Goal: Task Accomplishment & Management: Complete application form

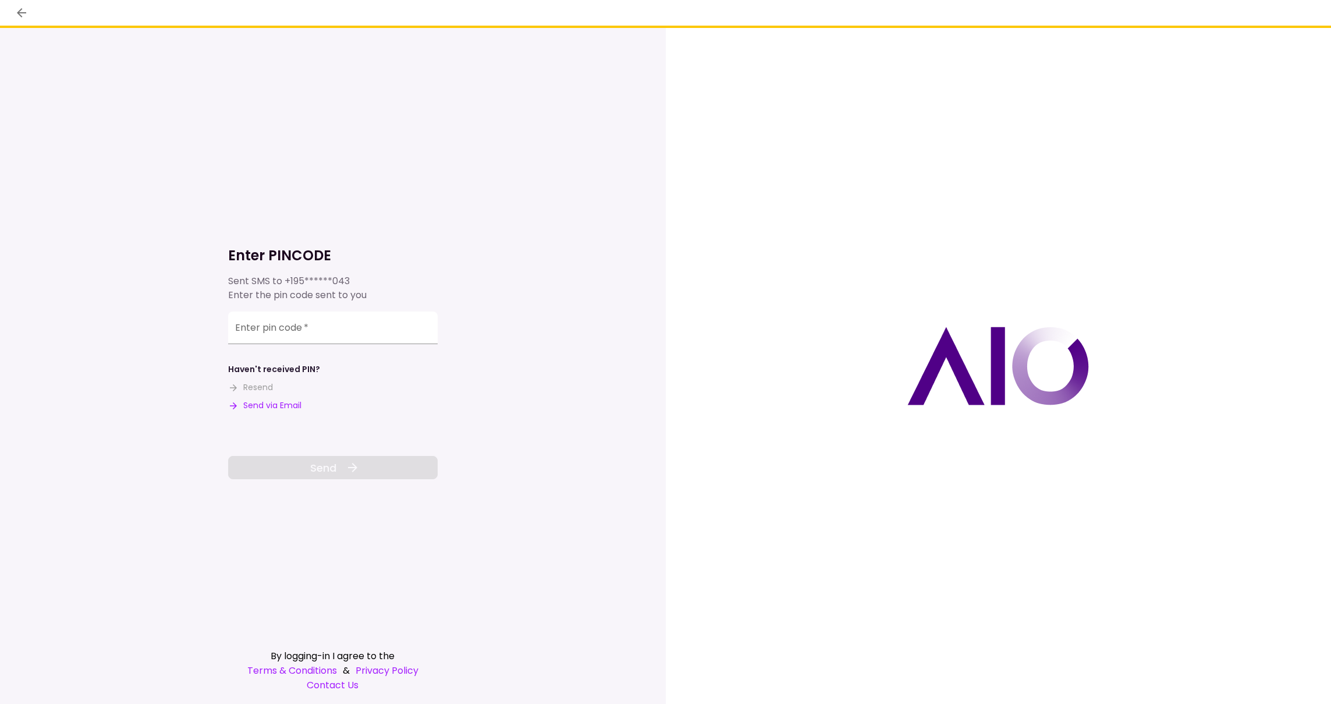
click at [289, 405] on button "Send via Email" at bounding box center [264, 405] width 73 height 12
click at [296, 332] on input "Enter pin code   *" at bounding box center [333, 327] width 210 height 33
type input "******"
click at [307, 467] on button "Send" at bounding box center [333, 467] width 210 height 23
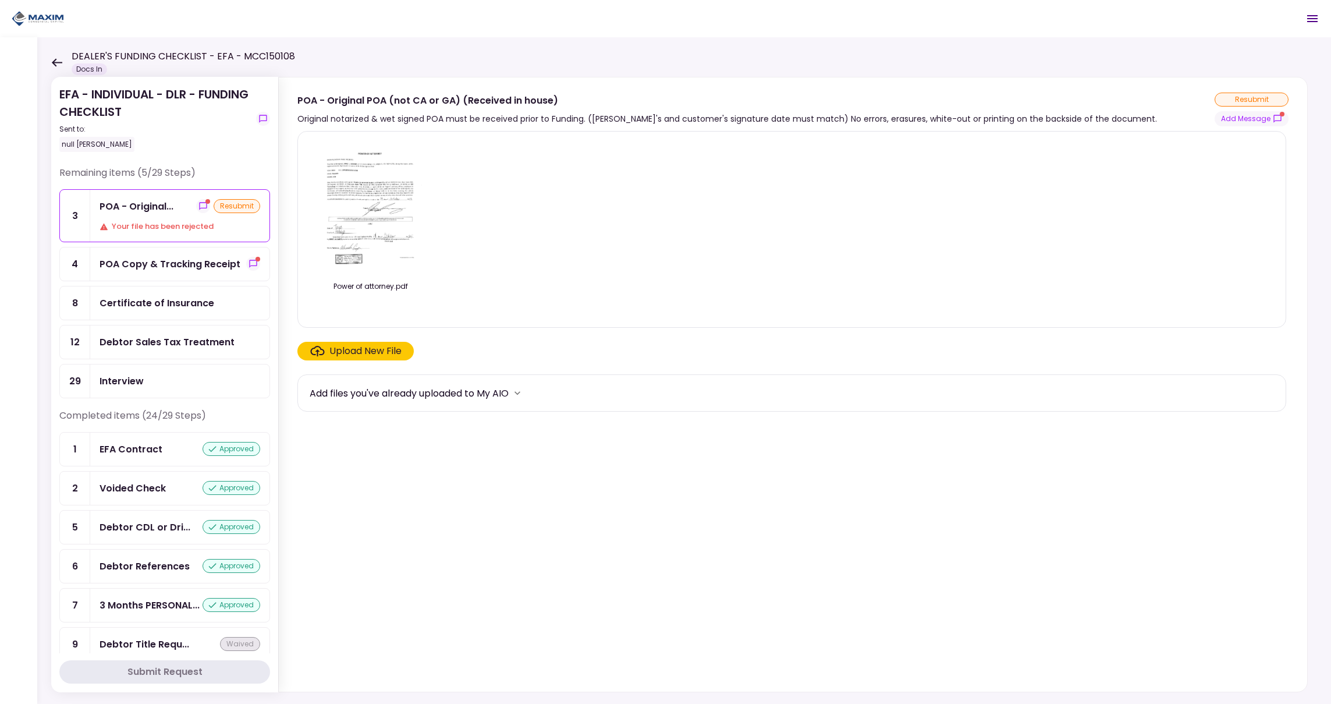
click at [166, 221] on div "Your file has been rejected" at bounding box center [180, 227] width 161 height 12
click at [1257, 119] on button "Add Message" at bounding box center [1252, 118] width 74 height 15
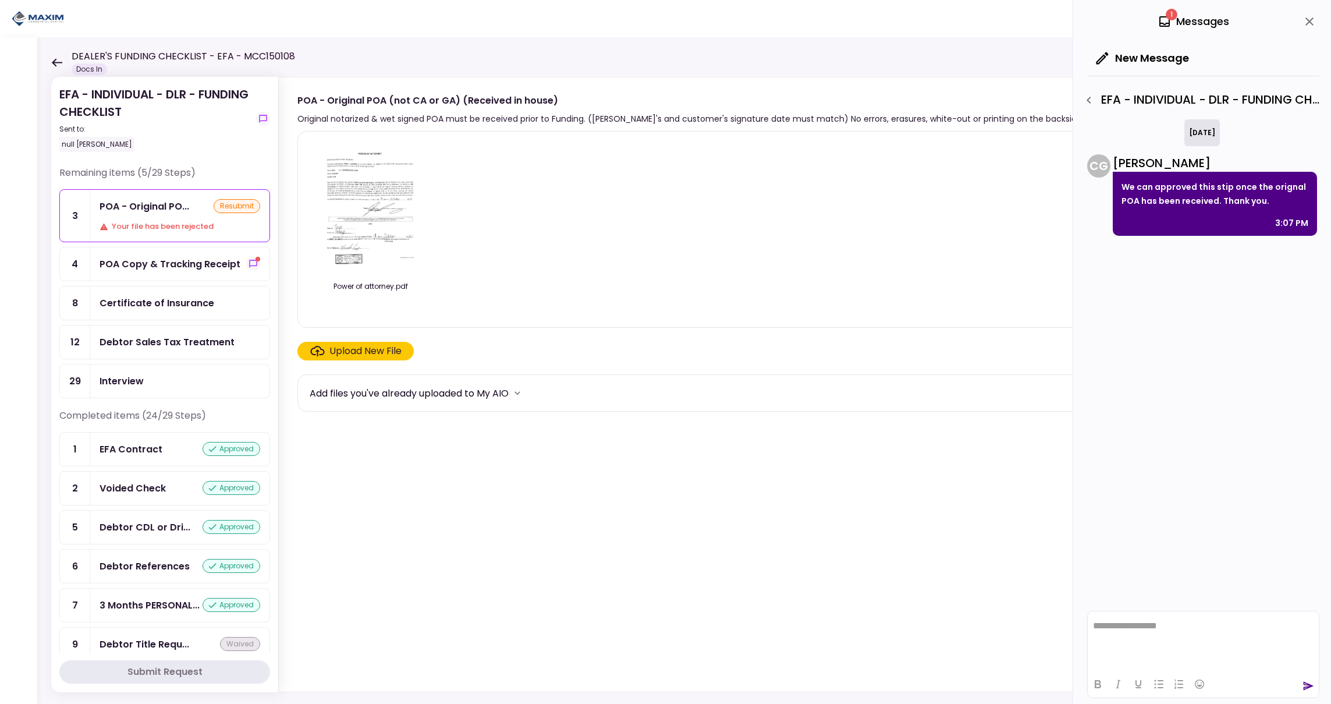
click at [159, 260] on div "POA Copy & Tracking Receipt" at bounding box center [170, 264] width 141 height 15
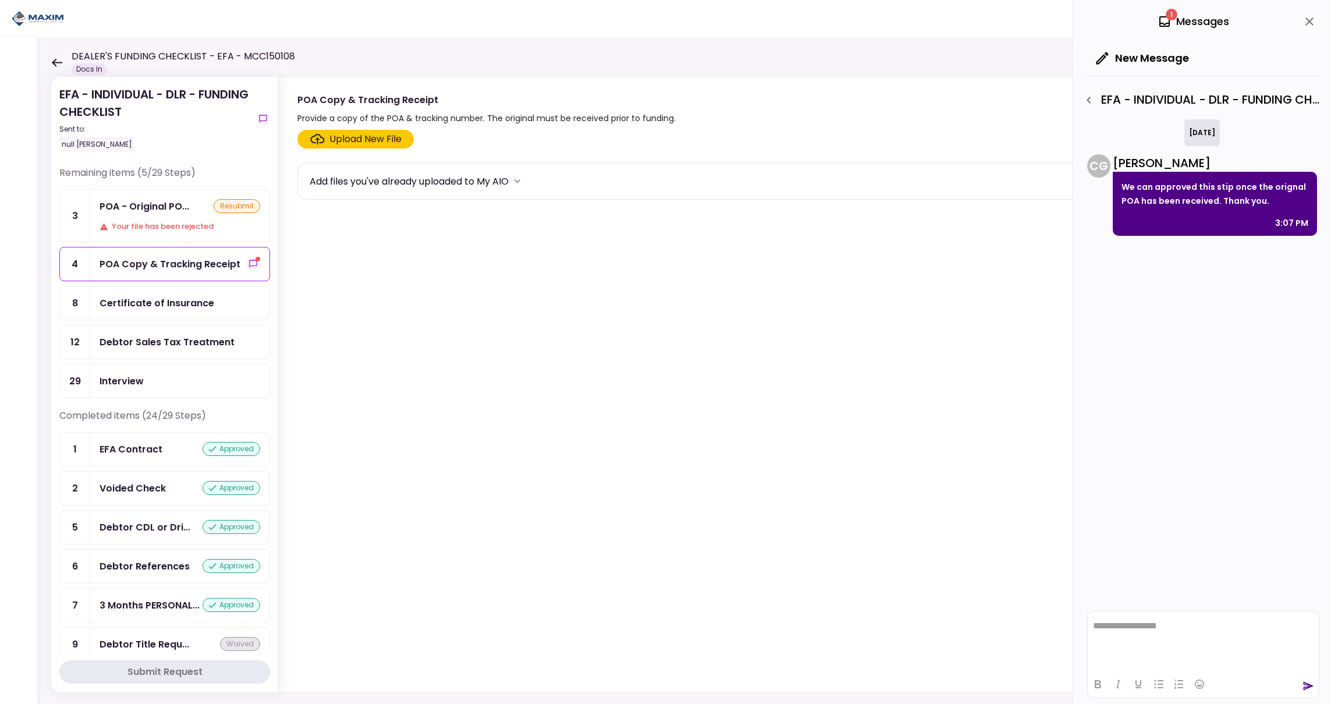
click at [194, 263] on div "POA Copy & Tracking Receipt" at bounding box center [170, 264] width 141 height 15
click at [368, 141] on div "Upload New File" at bounding box center [365, 139] width 72 height 14
click at [0, 0] on input "Upload New File" at bounding box center [0, 0] width 0 height 0
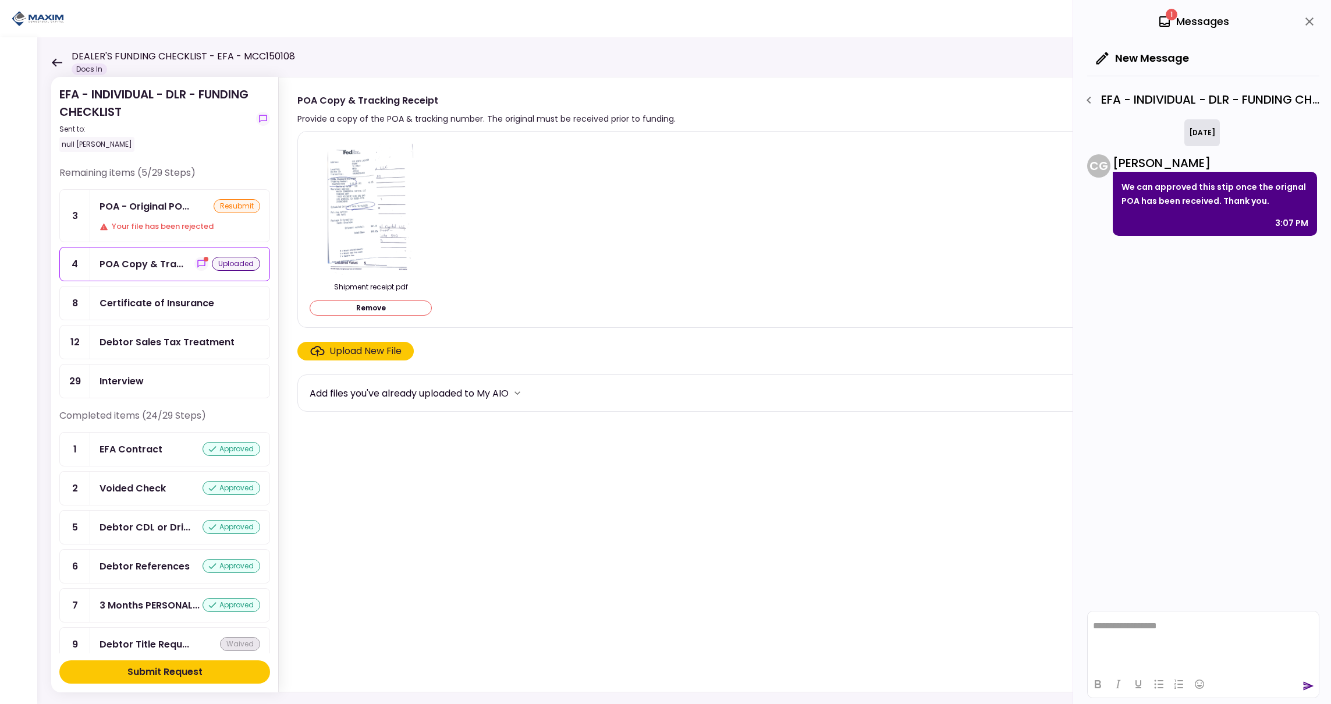
click at [180, 671] on div "Submit Request" at bounding box center [164, 672] width 75 height 14
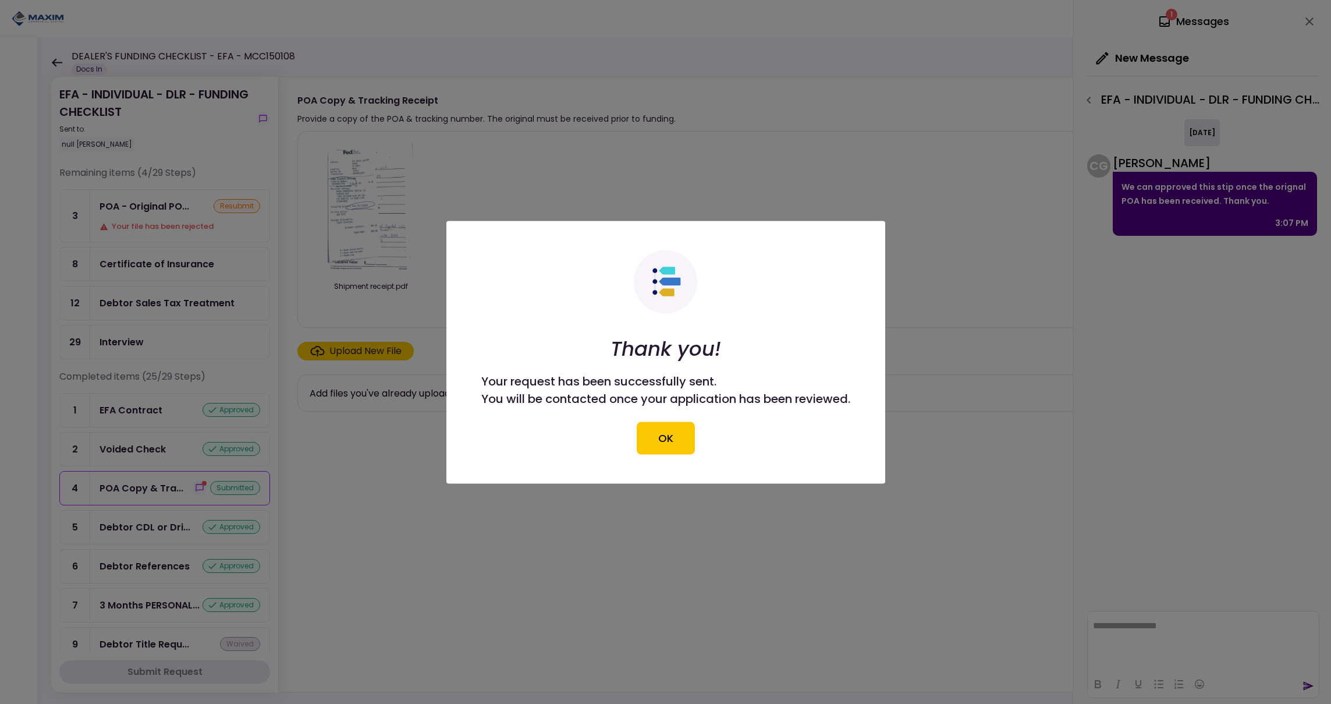
click at [672, 444] on button "OK" at bounding box center [666, 437] width 58 height 33
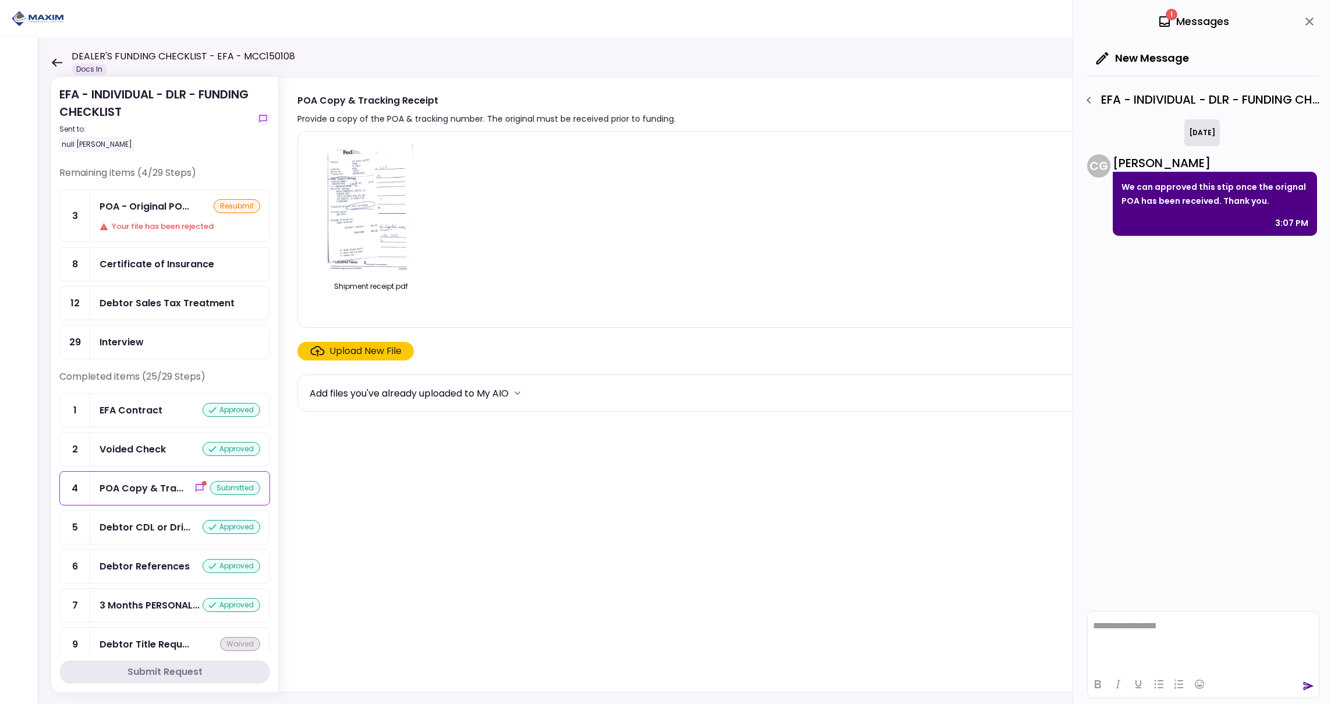
click at [168, 300] on div "Debtor Sales Tax Treatment" at bounding box center [167, 303] width 135 height 15
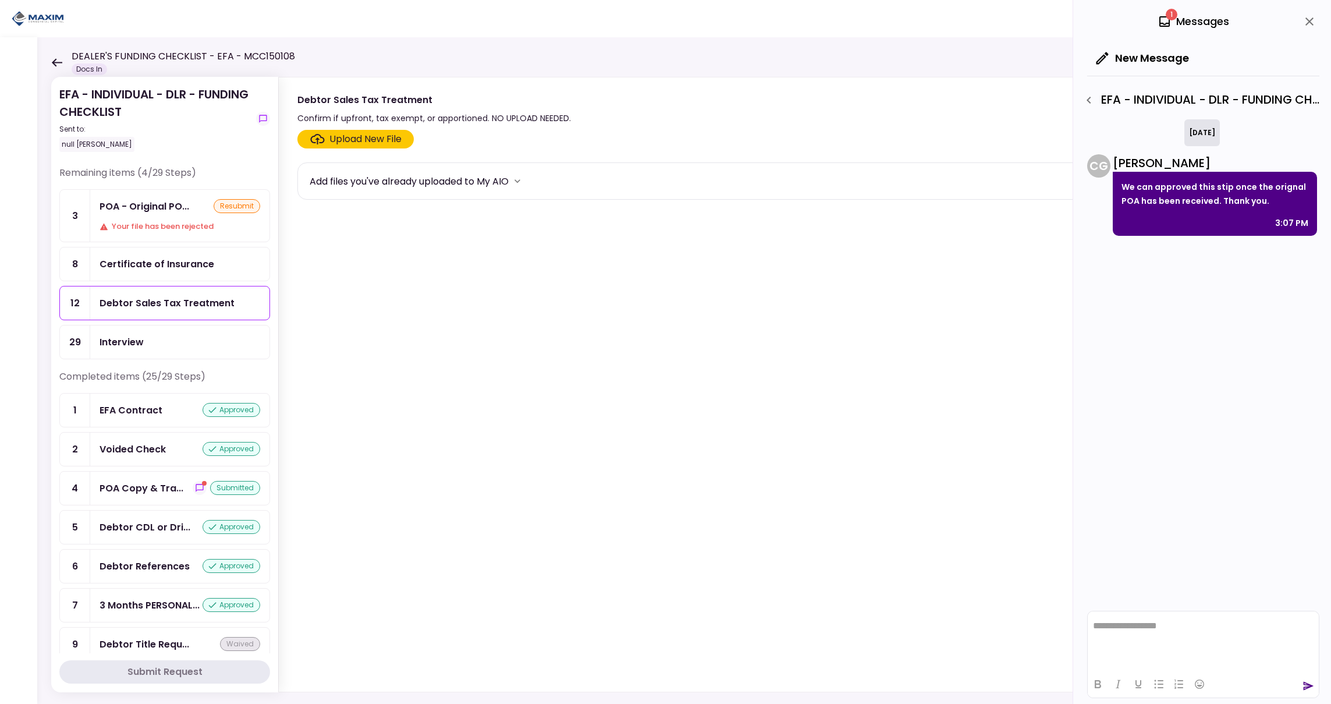
click at [1311, 21] on icon "close" at bounding box center [1310, 22] width 14 height 14
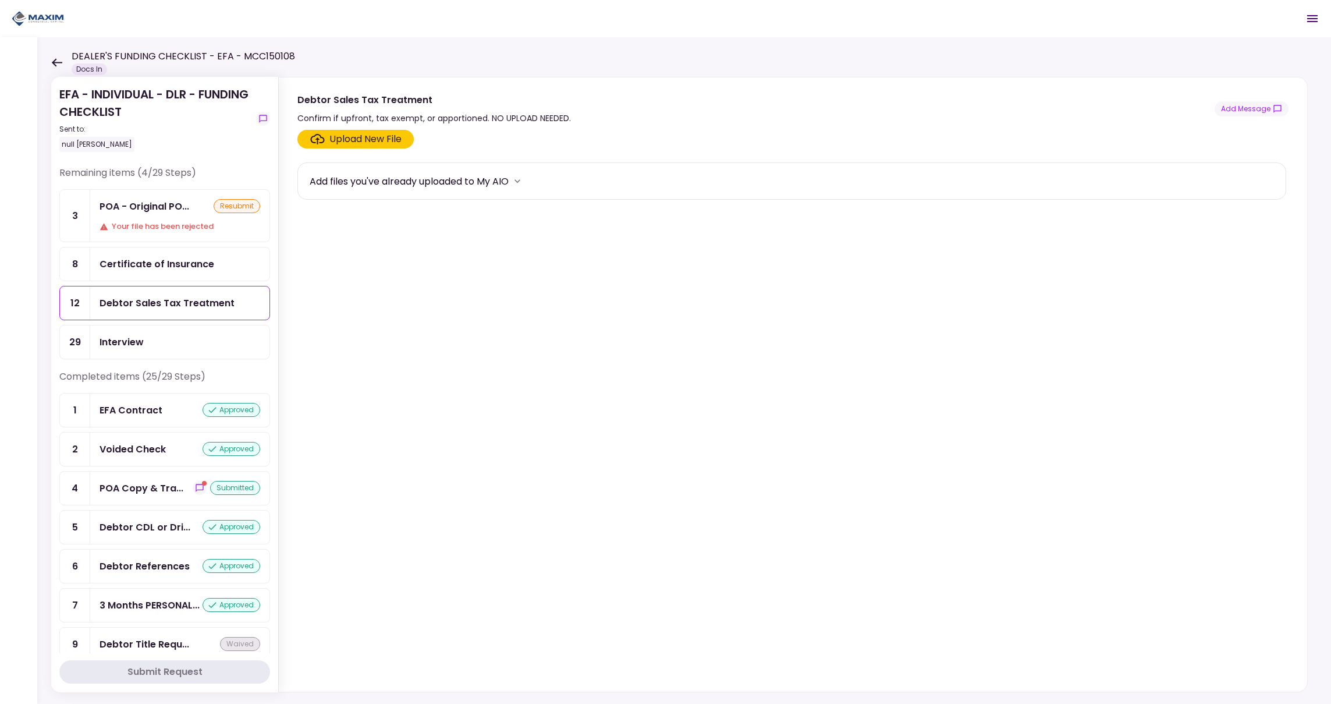
click at [173, 226] on div "Your file has been rejected" at bounding box center [180, 227] width 161 height 12
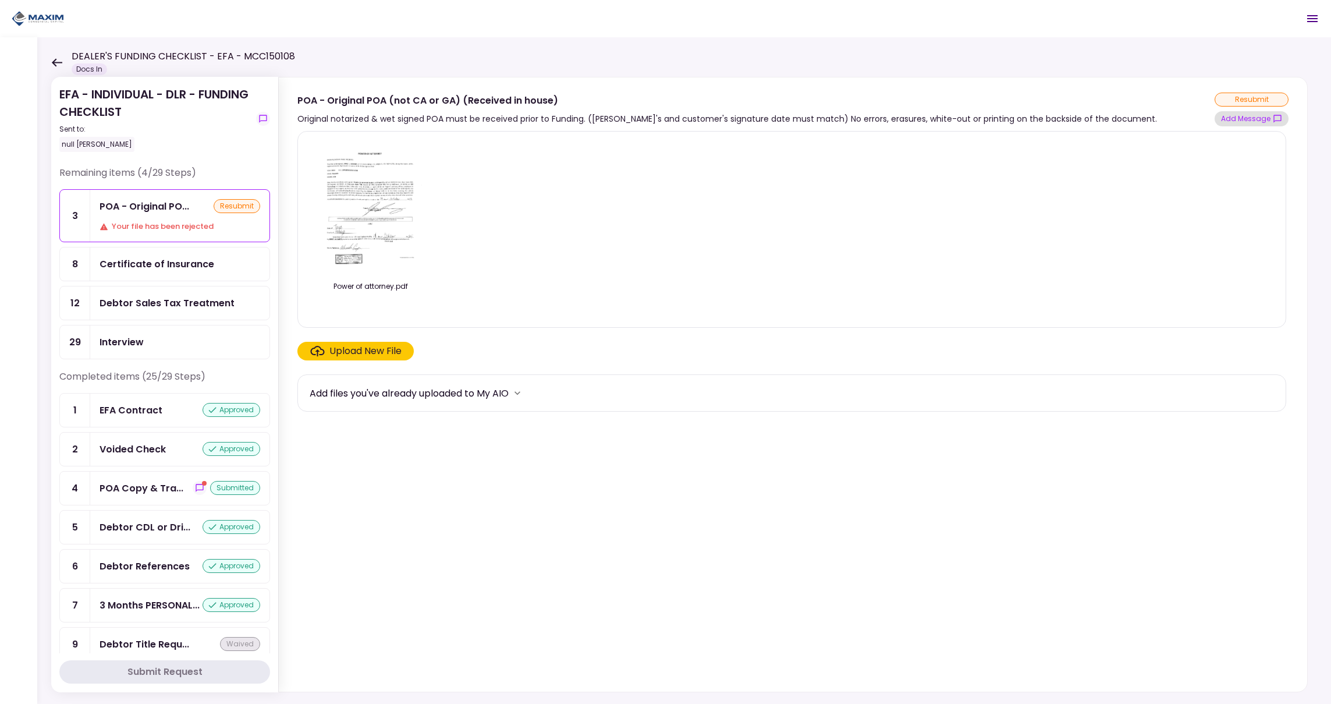
click at [1252, 118] on button "Add Message" at bounding box center [1252, 118] width 74 height 15
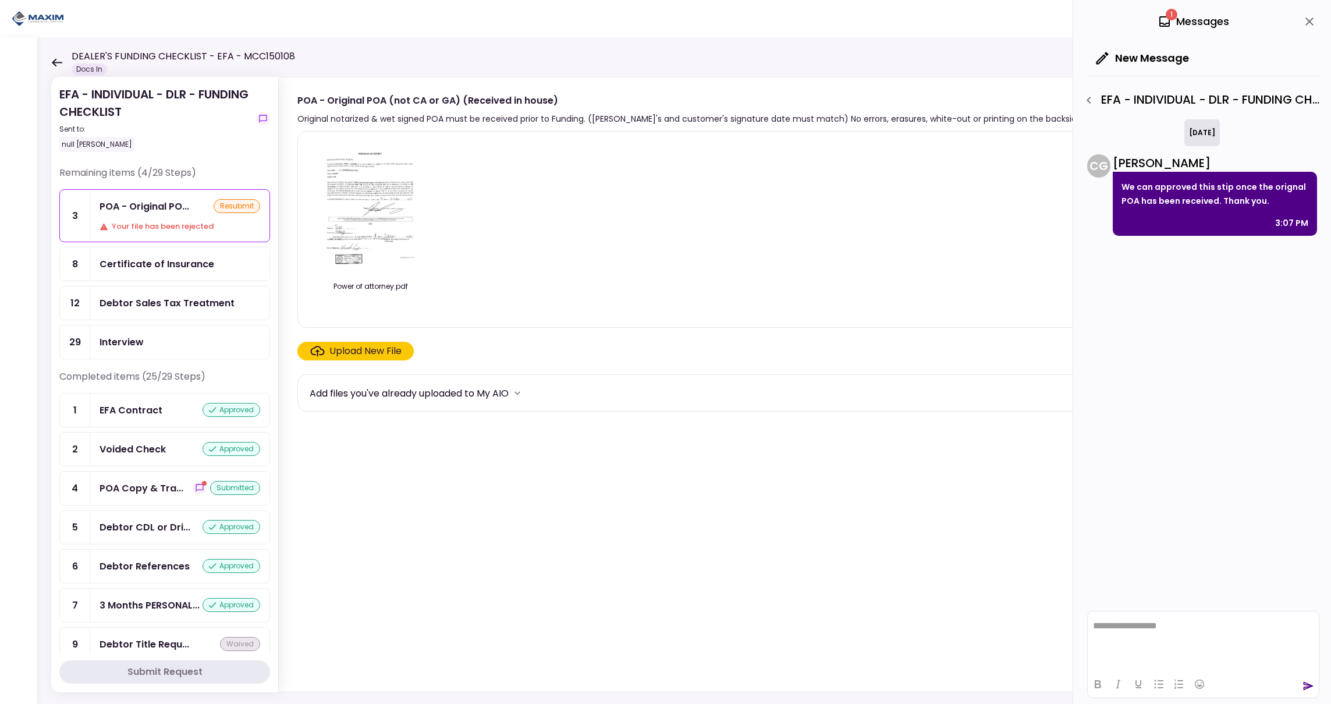
click at [173, 225] on div "Your file has been rejected" at bounding box center [180, 227] width 161 height 12
click at [179, 264] on div "Certificate of Insurance" at bounding box center [157, 264] width 115 height 15
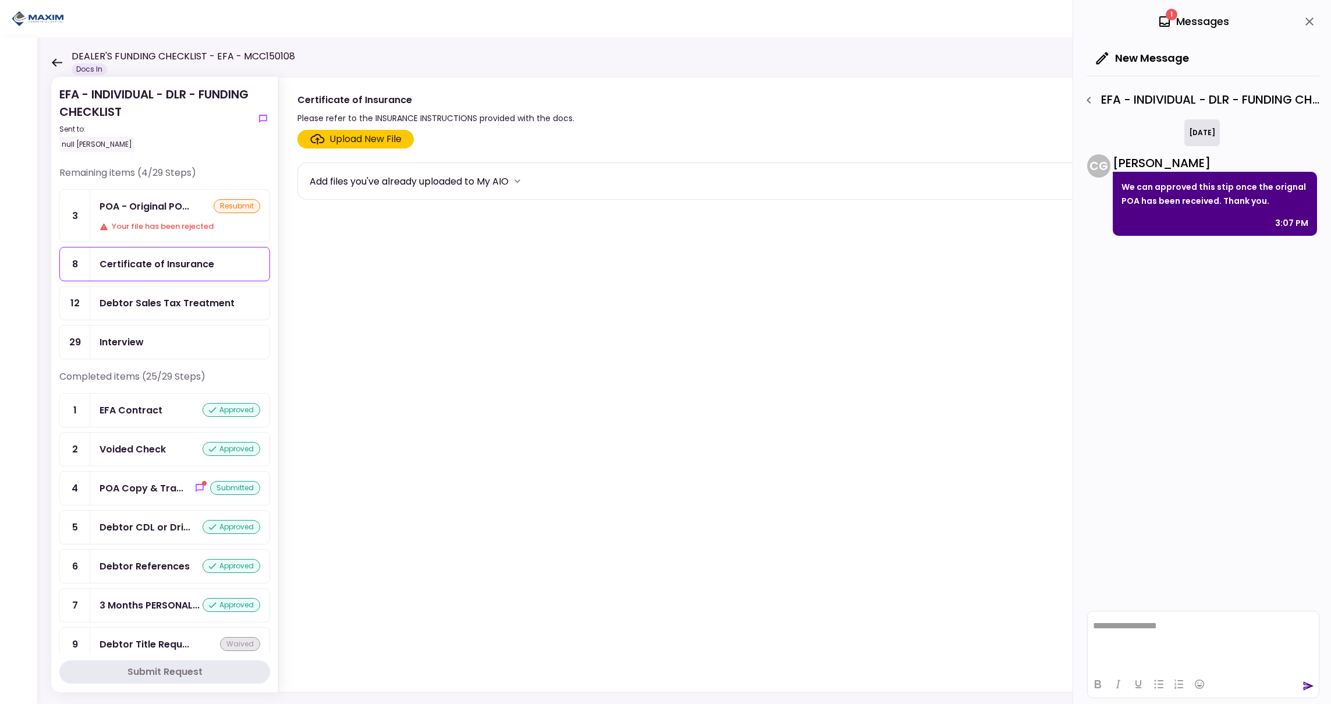
click at [169, 302] on div "Debtor Sales Tax Treatment" at bounding box center [167, 303] width 135 height 15
click at [166, 335] on div "Interview" at bounding box center [180, 342] width 161 height 15
click at [1310, 21] on icon "close" at bounding box center [1310, 21] width 8 height 8
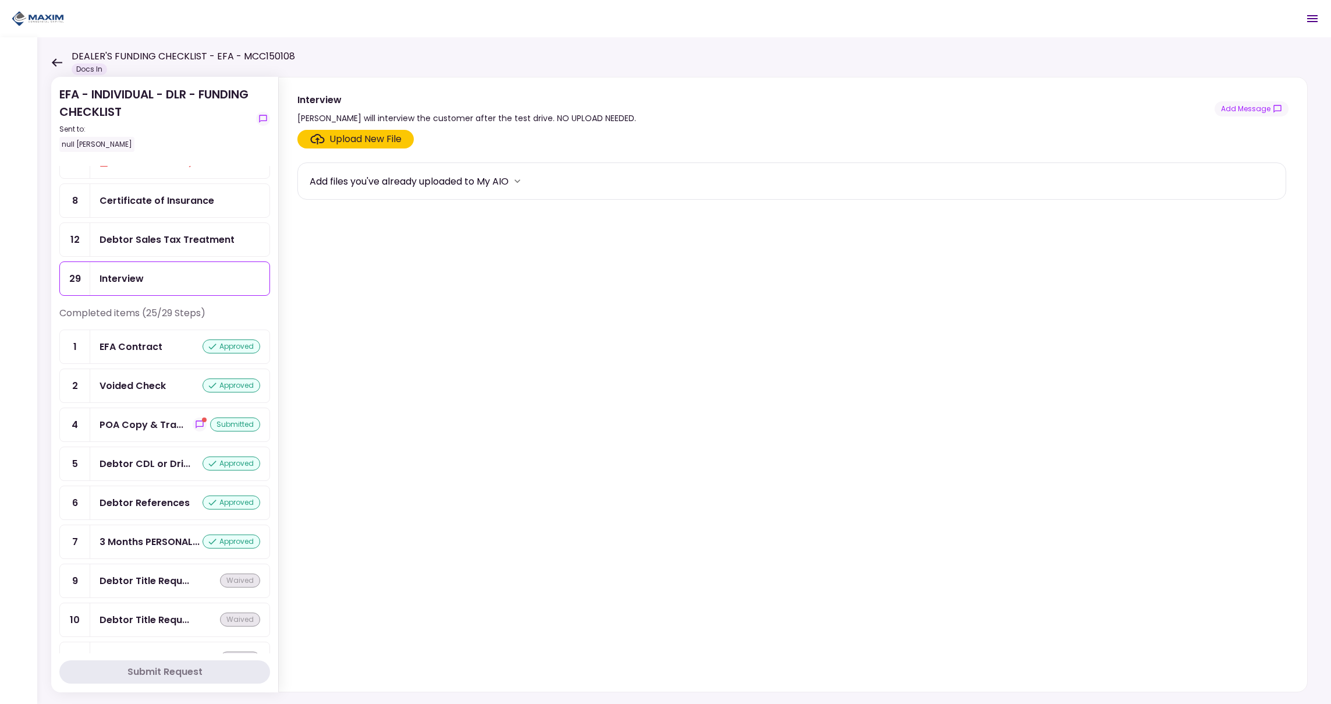
scroll to position [67, 0]
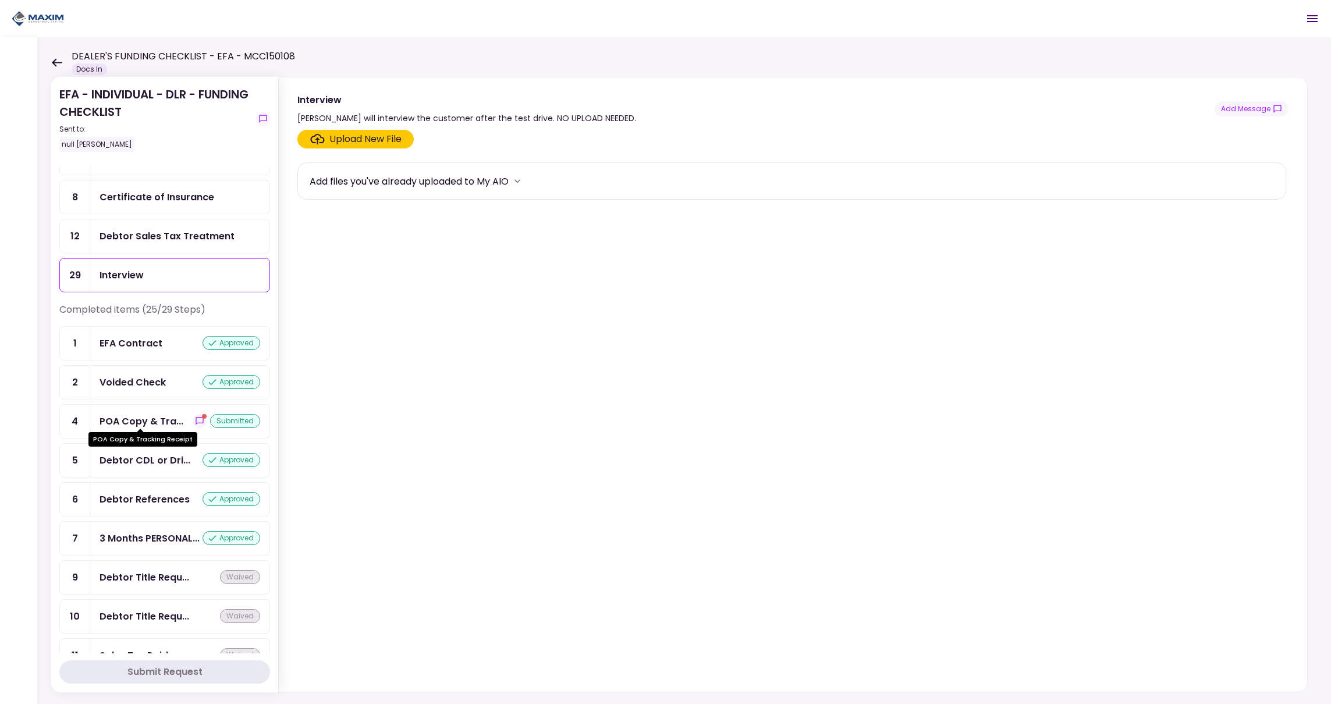
click at [153, 415] on div "POA Copy & Tra..." at bounding box center [142, 421] width 84 height 15
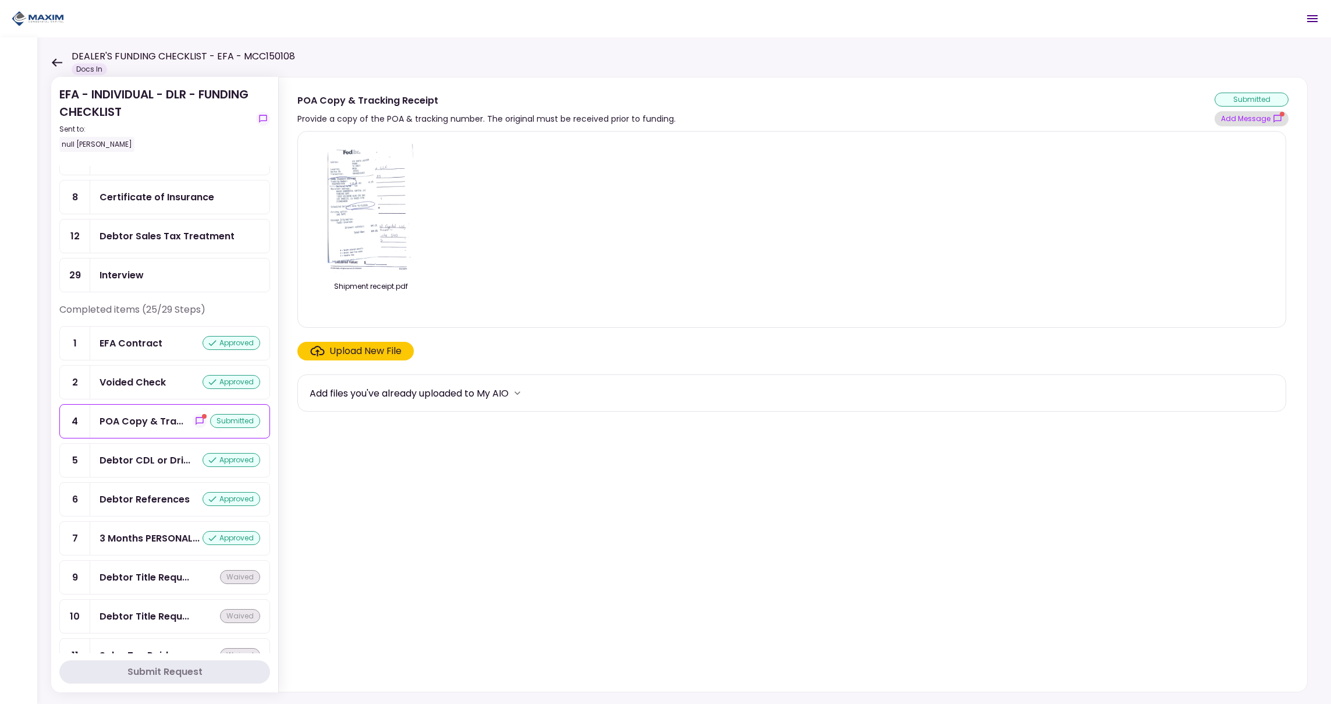
click at [1254, 119] on button "Add Message" at bounding box center [1252, 118] width 74 height 15
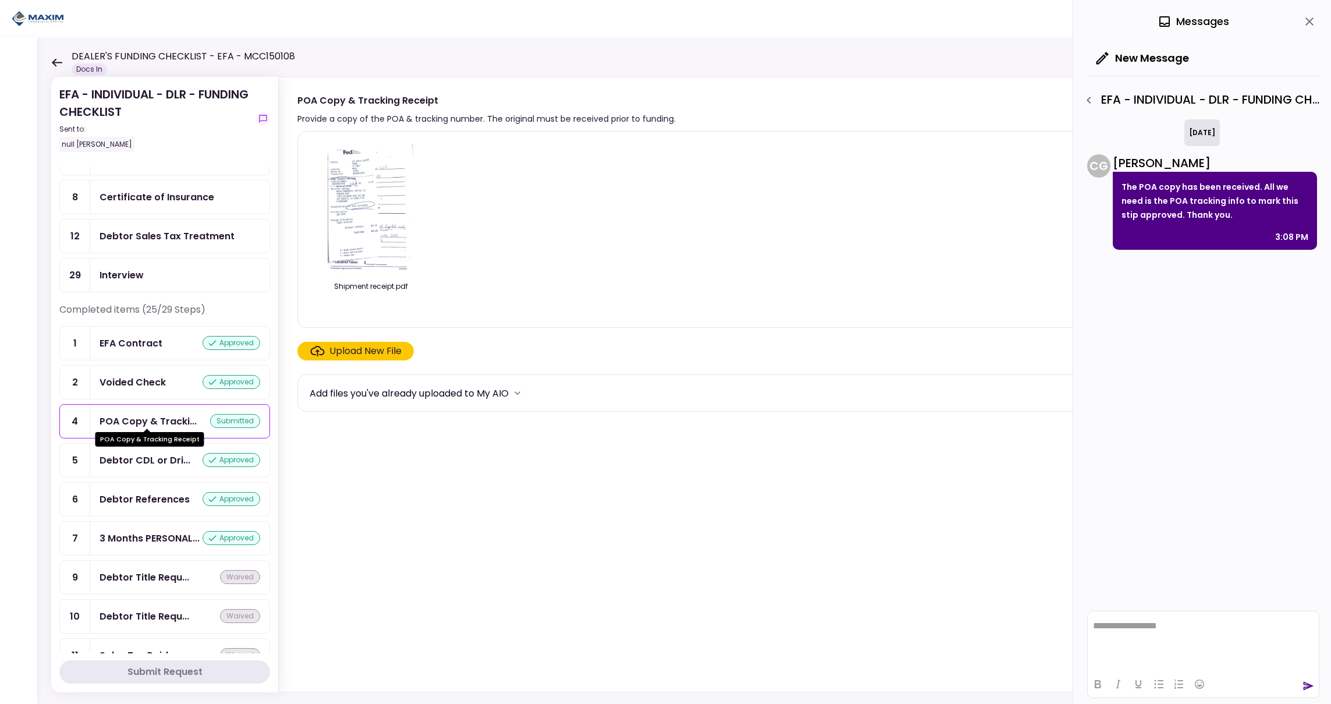
click at [152, 416] on div "POA Copy & Tracki..." at bounding box center [148, 421] width 97 height 15
click at [1310, 20] on icon "close" at bounding box center [1310, 22] width 14 height 14
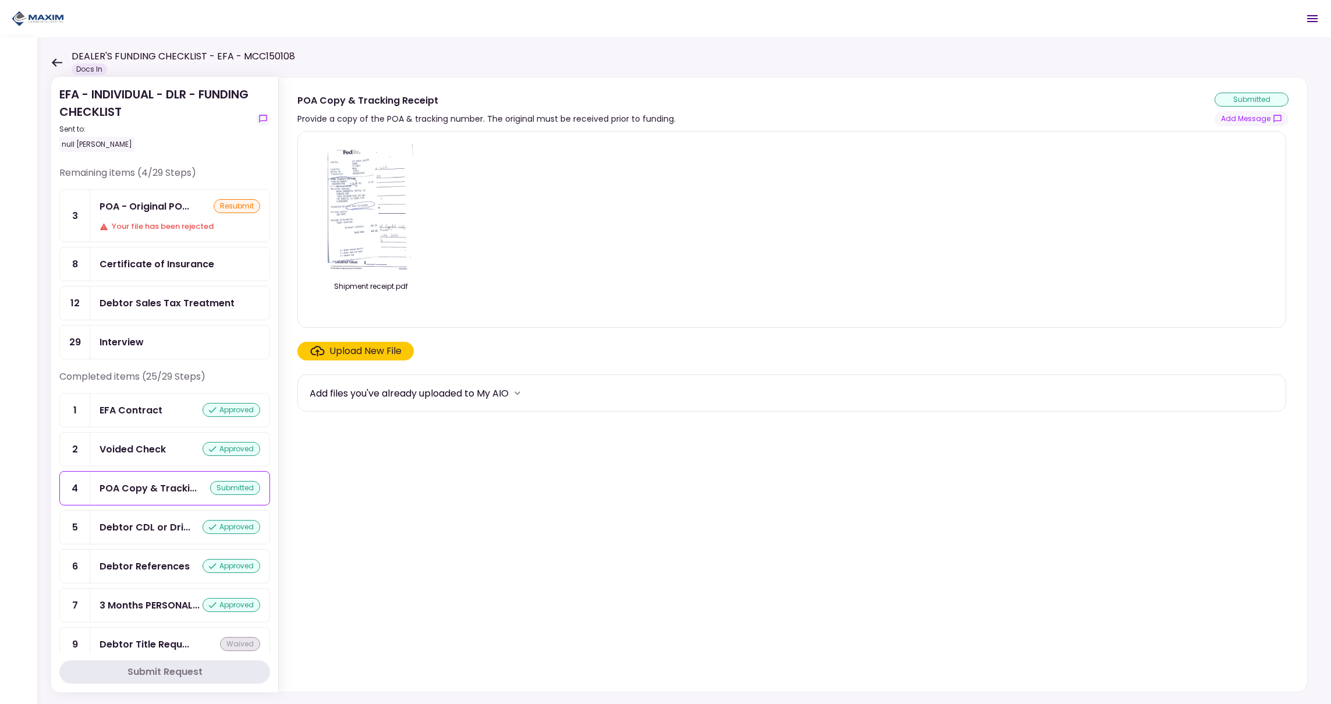
click at [212, 267] on div "Certificate of Insurance" at bounding box center [180, 264] width 161 height 15
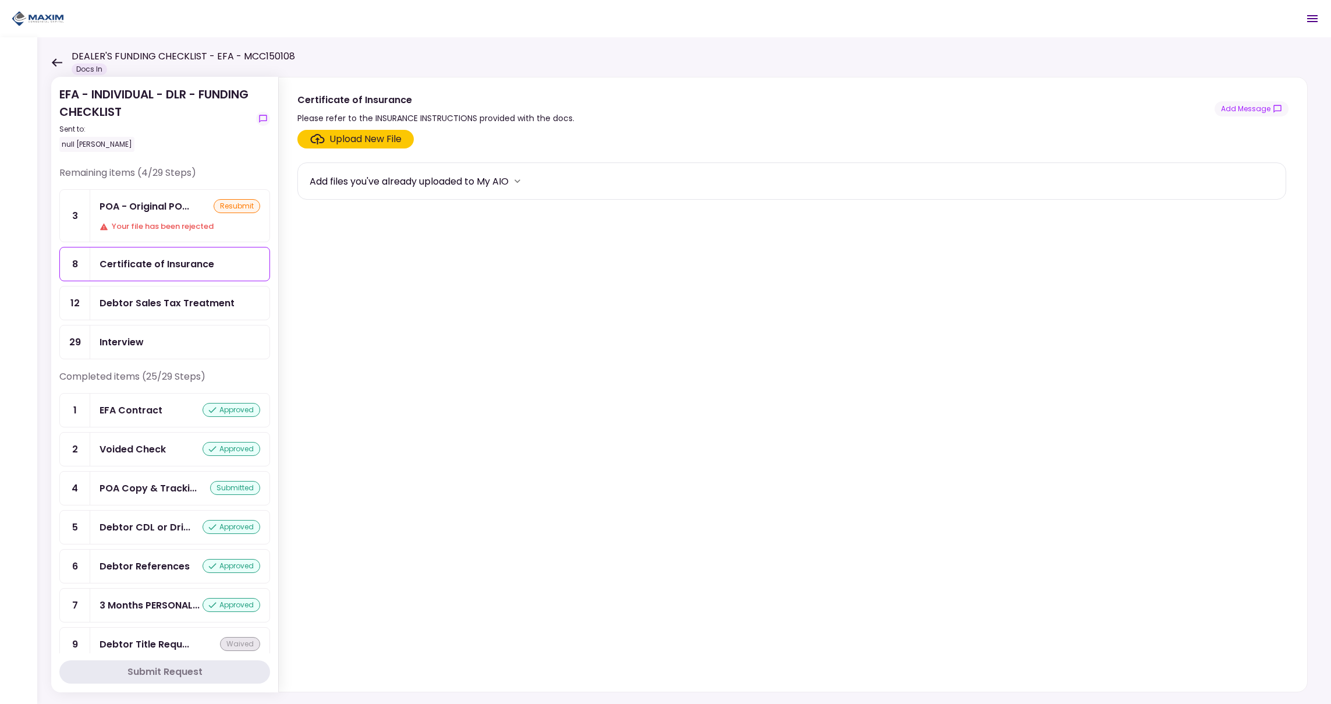
click at [179, 350] on div "Interview" at bounding box center [179, 341] width 179 height 33
